Goal: Check status: Check status

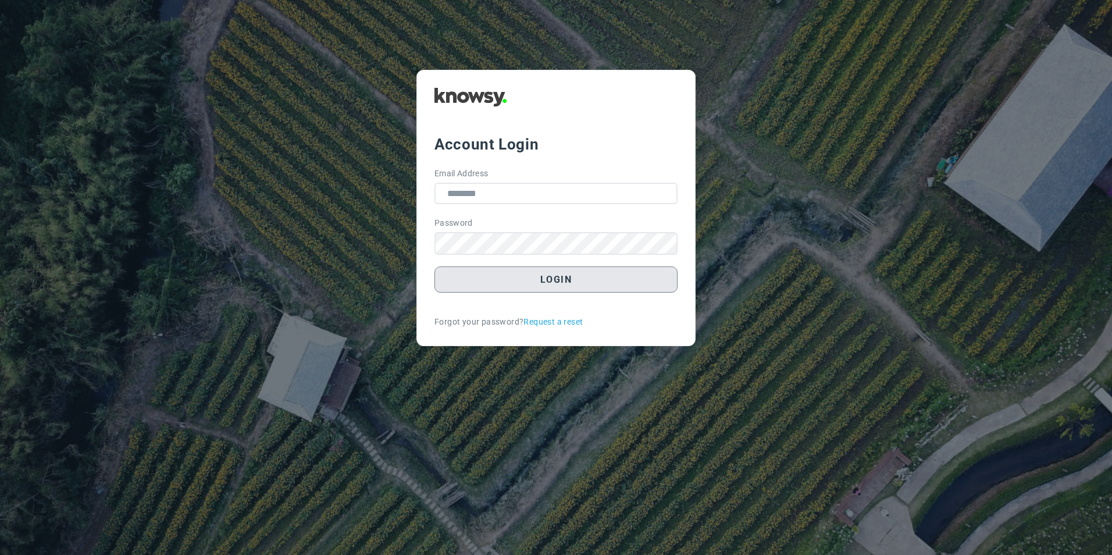
type input "**********"
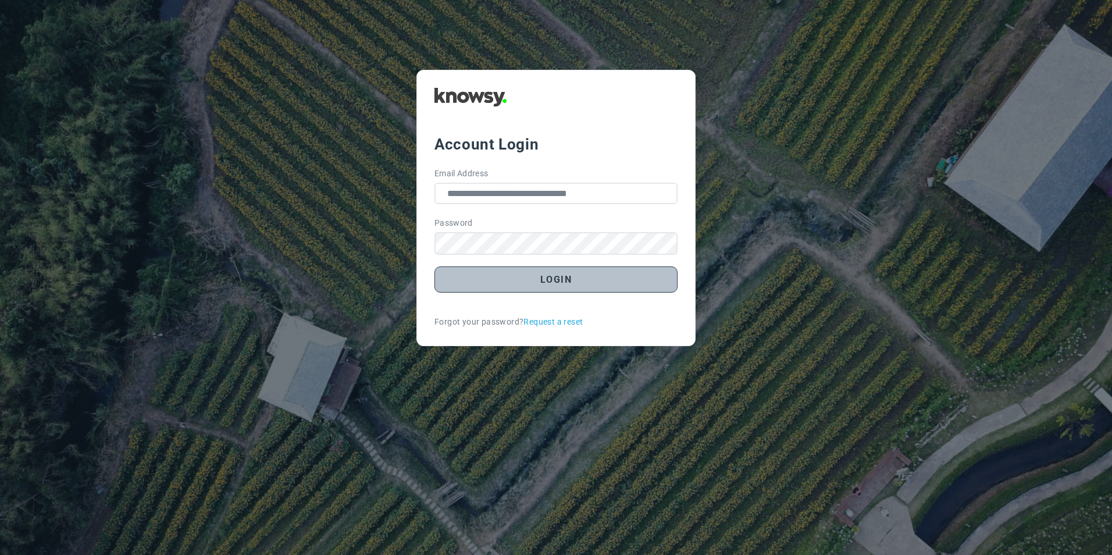
click at [518, 287] on button "Login" at bounding box center [556, 279] width 243 height 26
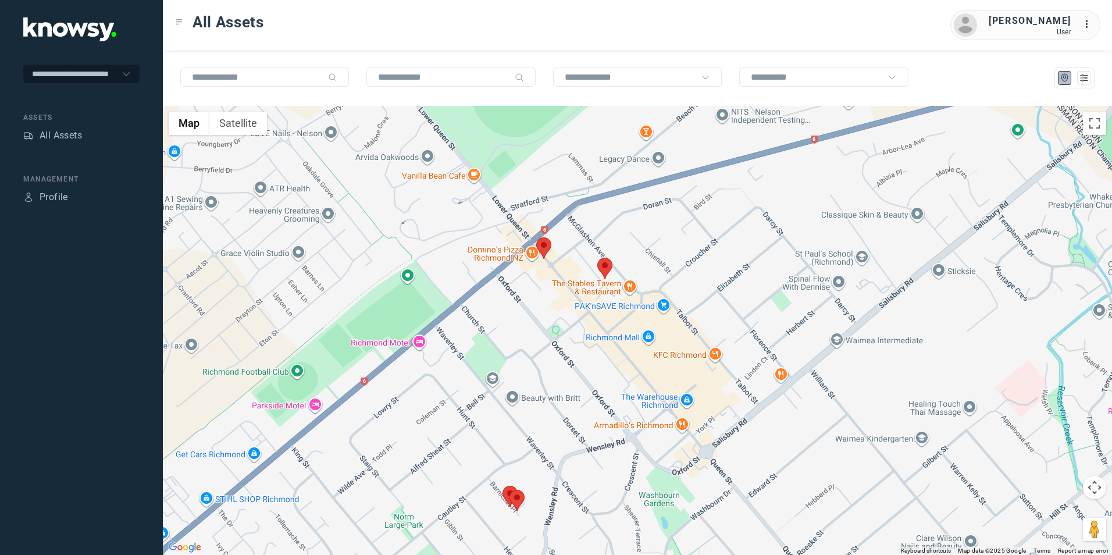
click at [547, 240] on img at bounding box center [543, 248] width 15 height 22
click at [549, 230] on span "View Asset" at bounding box center [532, 234] width 47 height 8
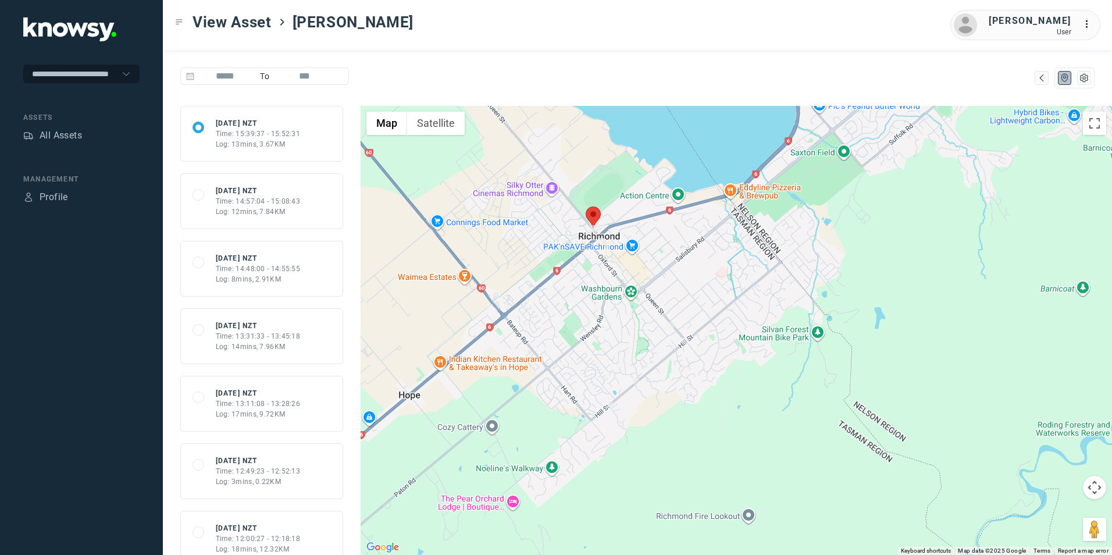
click at [252, 209] on div "Log: 12mins, 7.84KM" at bounding box center [258, 212] width 85 height 10
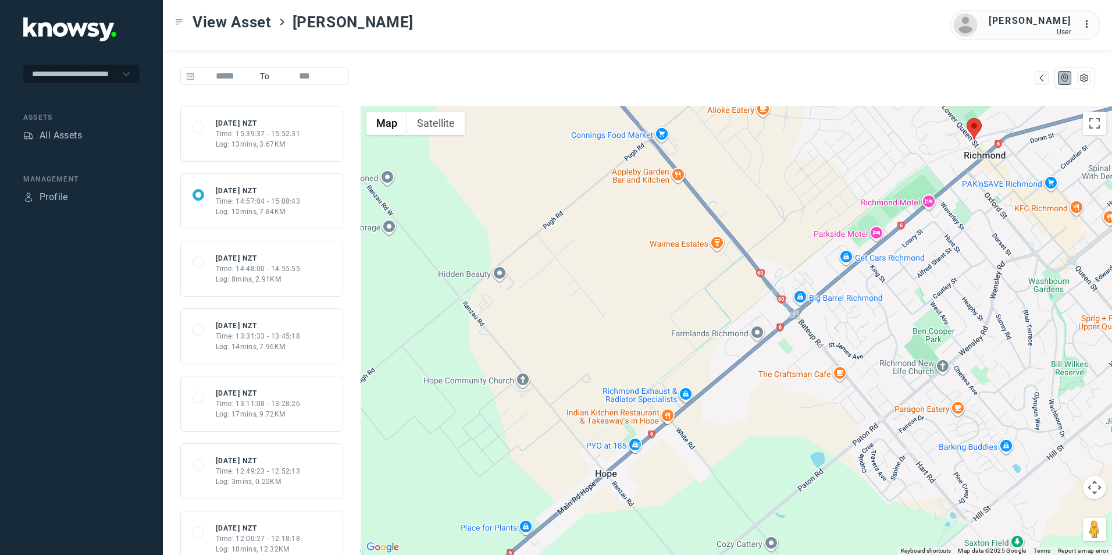
click at [285, 275] on div "Log: 8mins, 2.91KM" at bounding box center [258, 279] width 85 height 10
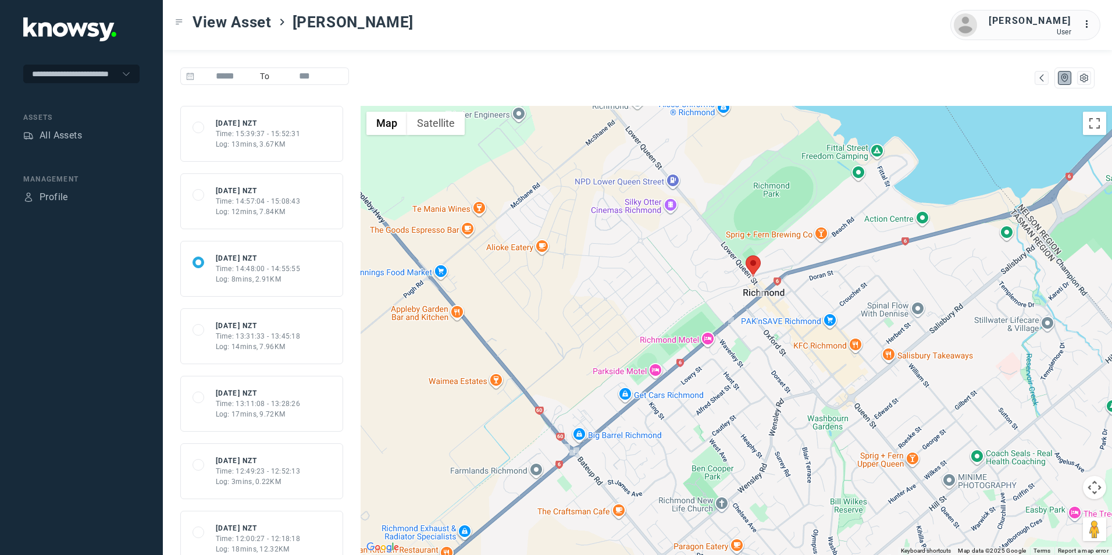
click at [304, 346] on div "68b8ecbdd854444ea7603b4f [DATE] NZT Time: 13:31:33 - 13:45:18 Log: 14mins, 7.96…" at bounding box center [262, 336] width 138 height 31
